Goal: Transaction & Acquisition: Purchase product/service

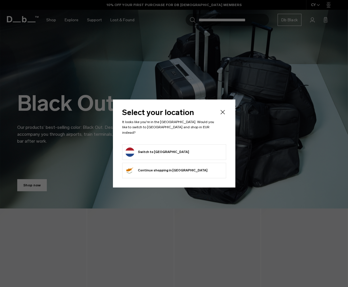
click at [222, 116] on icon "Close" at bounding box center [222, 112] width 7 height 7
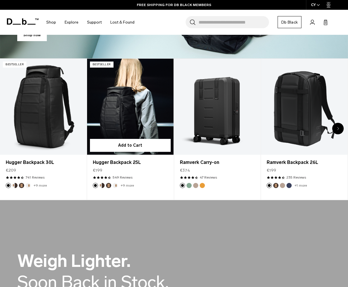
scroll to position [183, 0]
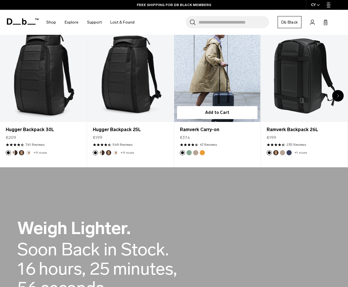
click at [228, 91] on link "Ramverk Carry-on" at bounding box center [217, 74] width 87 height 96
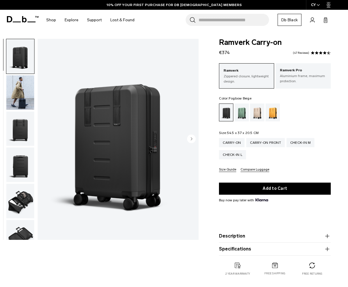
click at [258, 114] on div "Fogbow Beige" at bounding box center [257, 113] width 15 height 18
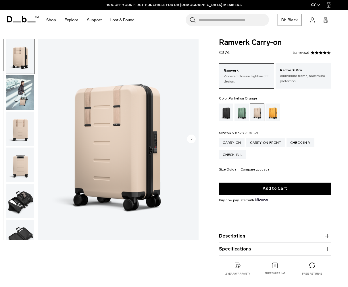
click at [270, 112] on div "Parhelion Orange" at bounding box center [273, 113] width 15 height 18
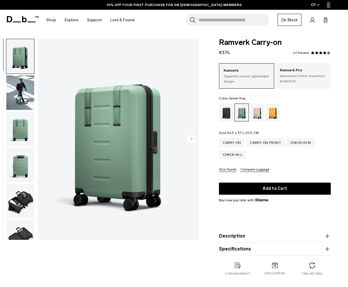
click at [16, 197] on img "button" at bounding box center [20, 201] width 28 height 35
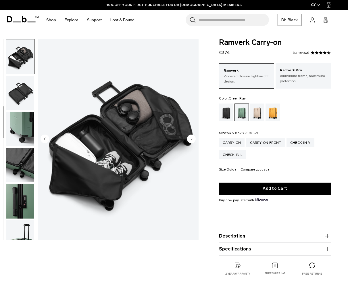
scroll to position [145, 0]
click at [23, 193] on img "button" at bounding box center [20, 201] width 28 height 35
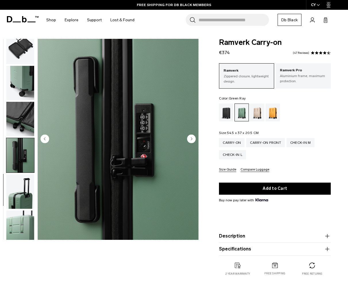
scroll to position [196, 0]
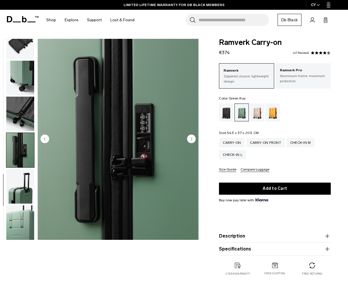
click at [23, 43] on img "button" at bounding box center [20, 41] width 28 height 35
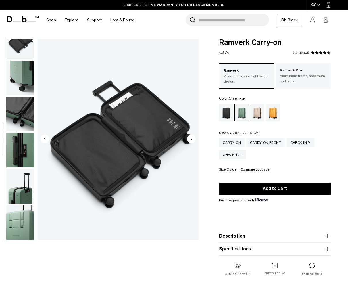
scroll to position [181, 0]
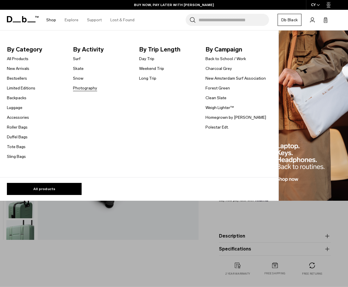
click at [80, 87] on link "Photography" at bounding box center [85, 88] width 24 height 6
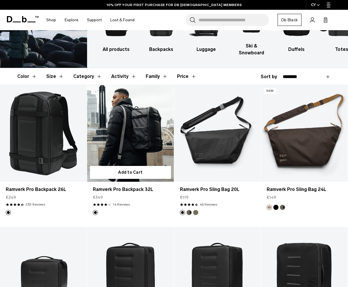
scroll to position [63, 0]
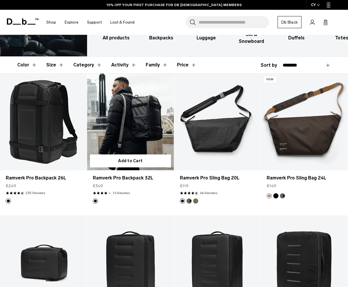
click at [141, 121] on link "Ramverk Pro Backpack 32L" at bounding box center [130, 122] width 87 height 96
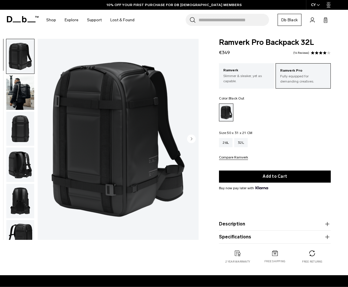
click at [190, 141] on circle "Next slide" at bounding box center [191, 138] width 9 height 9
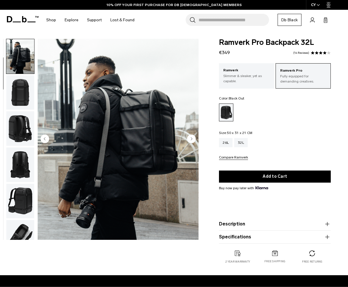
click at [190, 141] on circle "Next slide" at bounding box center [191, 138] width 9 height 9
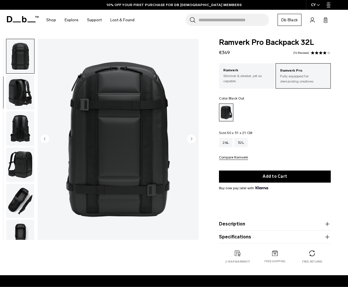
click at [190, 141] on circle "Next slide" at bounding box center [191, 138] width 9 height 9
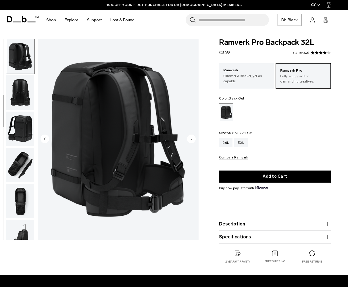
click at [190, 141] on circle "Next slide" at bounding box center [191, 138] width 9 height 9
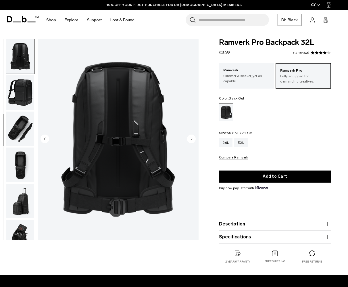
click at [190, 141] on circle "Next slide" at bounding box center [191, 138] width 9 height 9
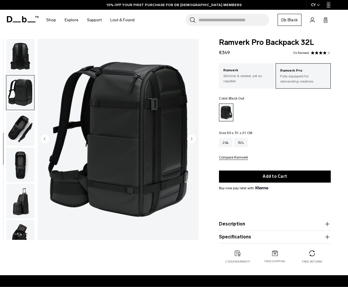
scroll to position [160, 0]
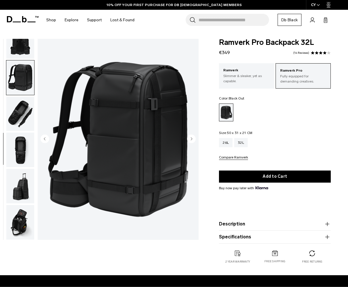
click at [190, 141] on circle "Next slide" at bounding box center [191, 138] width 9 height 9
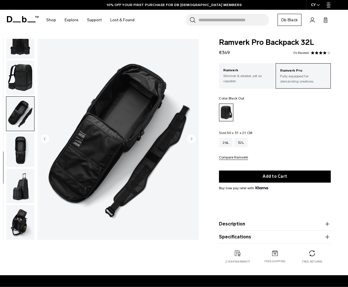
click at [190, 141] on circle "Next slide" at bounding box center [191, 138] width 9 height 9
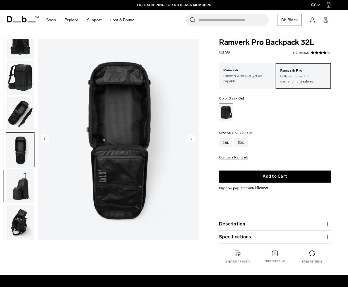
click at [190, 141] on circle "Next slide" at bounding box center [191, 138] width 9 height 9
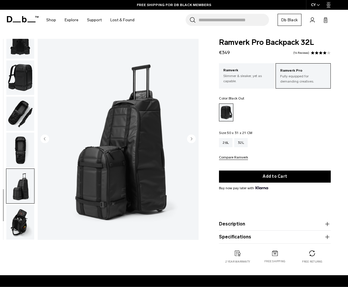
click at [190, 141] on circle "Next slide" at bounding box center [191, 138] width 9 height 9
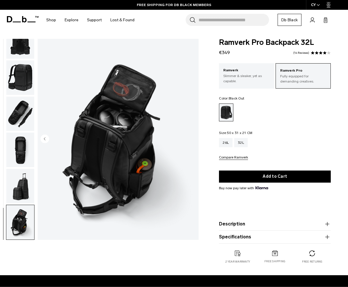
click at [190, 141] on img "10 / 10" at bounding box center [118, 139] width 161 height 201
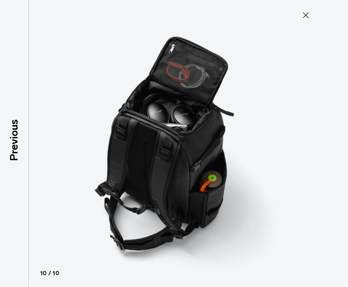
click at [190, 141] on img at bounding box center [174, 143] width 259 height 287
click at [305, 16] on icon at bounding box center [305, 15] width 9 height 9
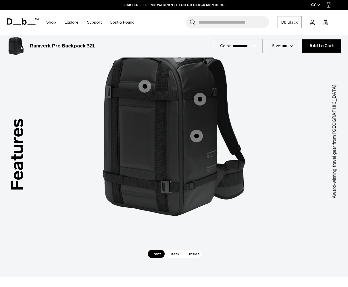
scroll to position [463, 0]
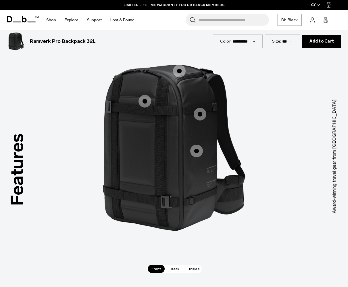
click at [193, 265] on span "Inside" at bounding box center [194, 269] width 18 height 8
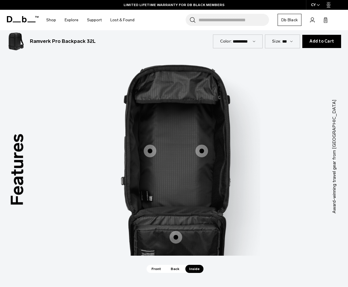
click at [205, 145] on span "3 / 3" at bounding box center [202, 151] width 13 height 13
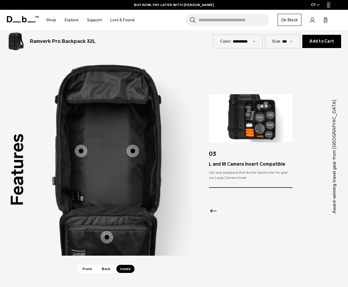
click at [83, 145] on span "3 / 3" at bounding box center [81, 151] width 13 height 13
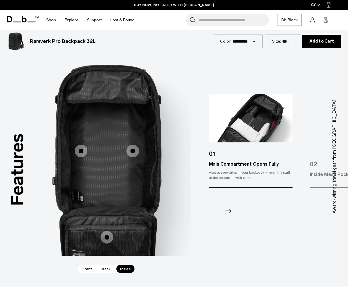
click at [230, 206] on icon "Next slide" at bounding box center [228, 210] width 9 height 9
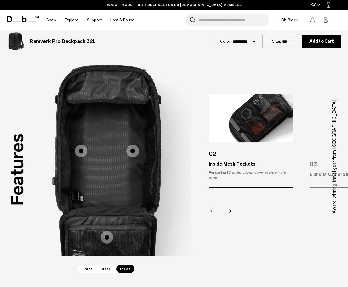
click at [231, 209] on icon "Next slide" at bounding box center [228, 211] width 7 height 4
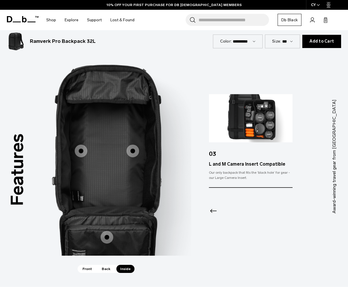
click at [254, 125] on img at bounding box center [251, 118] width 84 height 48
click at [247, 161] on div "L and M Camera Insert Compatible" at bounding box center [251, 164] width 84 height 7
click at [247, 113] on img at bounding box center [251, 118] width 84 height 48
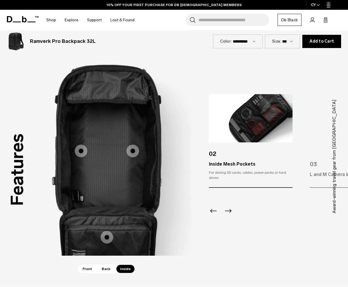
click at [318, 108] on img at bounding box center [352, 118] width 84 height 48
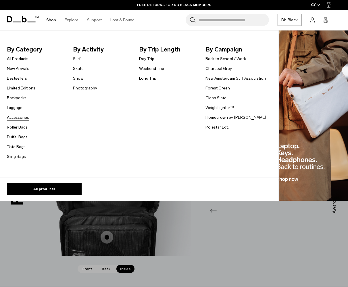
click at [21, 116] on link "Accessories" at bounding box center [18, 117] width 22 height 6
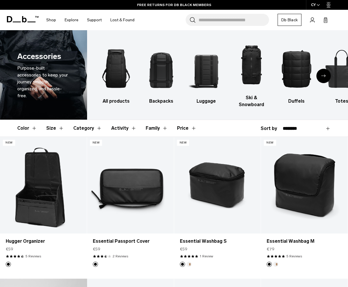
click at [223, 22] on input "Search for Bags, Luggage..." at bounding box center [234, 20] width 70 height 12
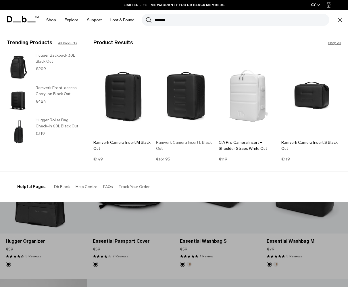
type input "******"
click at [184, 101] on img at bounding box center [186, 95] width 60 height 81
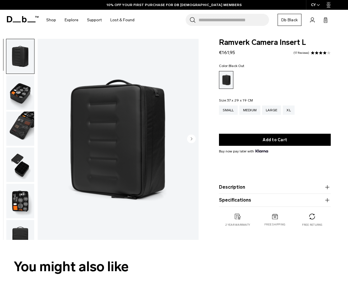
click at [22, 95] on img "button" at bounding box center [20, 92] width 28 height 35
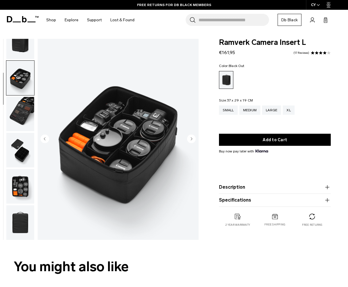
click at [19, 108] on img "button" at bounding box center [20, 114] width 28 height 35
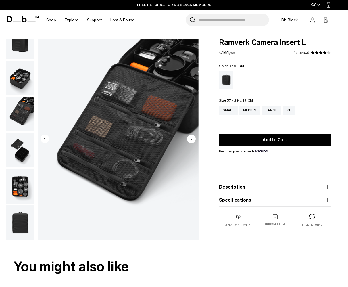
click at [21, 150] on img "button" at bounding box center [20, 150] width 28 height 35
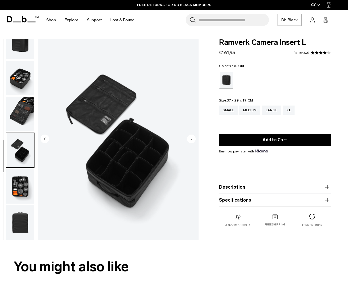
click at [26, 178] on img "button" at bounding box center [20, 186] width 28 height 35
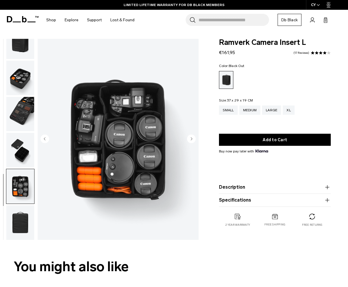
click at [26, 208] on img "button" at bounding box center [20, 222] width 28 height 35
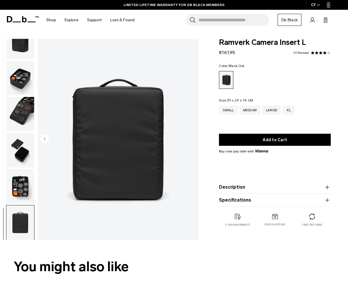
click at [27, 230] on img "button" at bounding box center [20, 222] width 28 height 35
click at [27, 187] on img "button" at bounding box center [20, 186] width 28 height 35
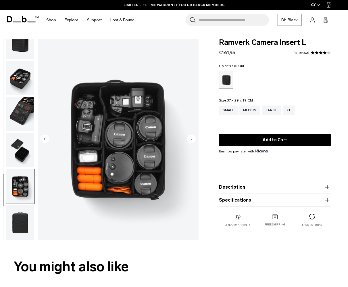
click at [25, 147] on img "button" at bounding box center [20, 150] width 28 height 35
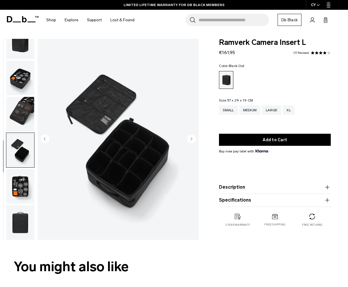
click at [24, 117] on img "button" at bounding box center [20, 114] width 28 height 35
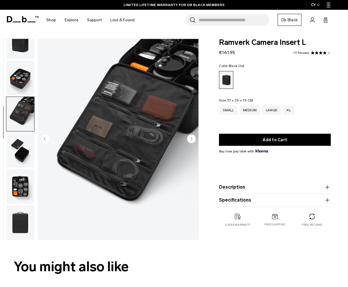
click at [21, 72] on img "button" at bounding box center [20, 78] width 28 height 35
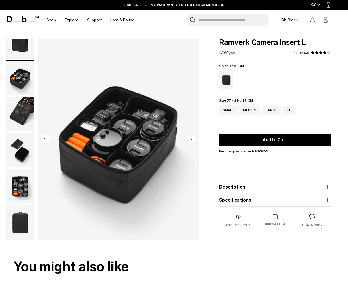
click at [23, 59] on button "button" at bounding box center [20, 41] width 28 height 35
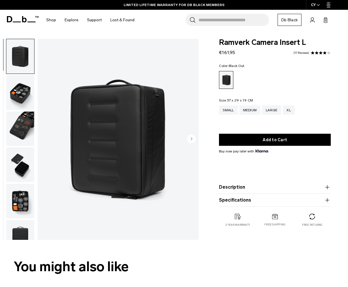
scroll to position [0, 0]
